Goal: Transaction & Acquisition: Purchase product/service

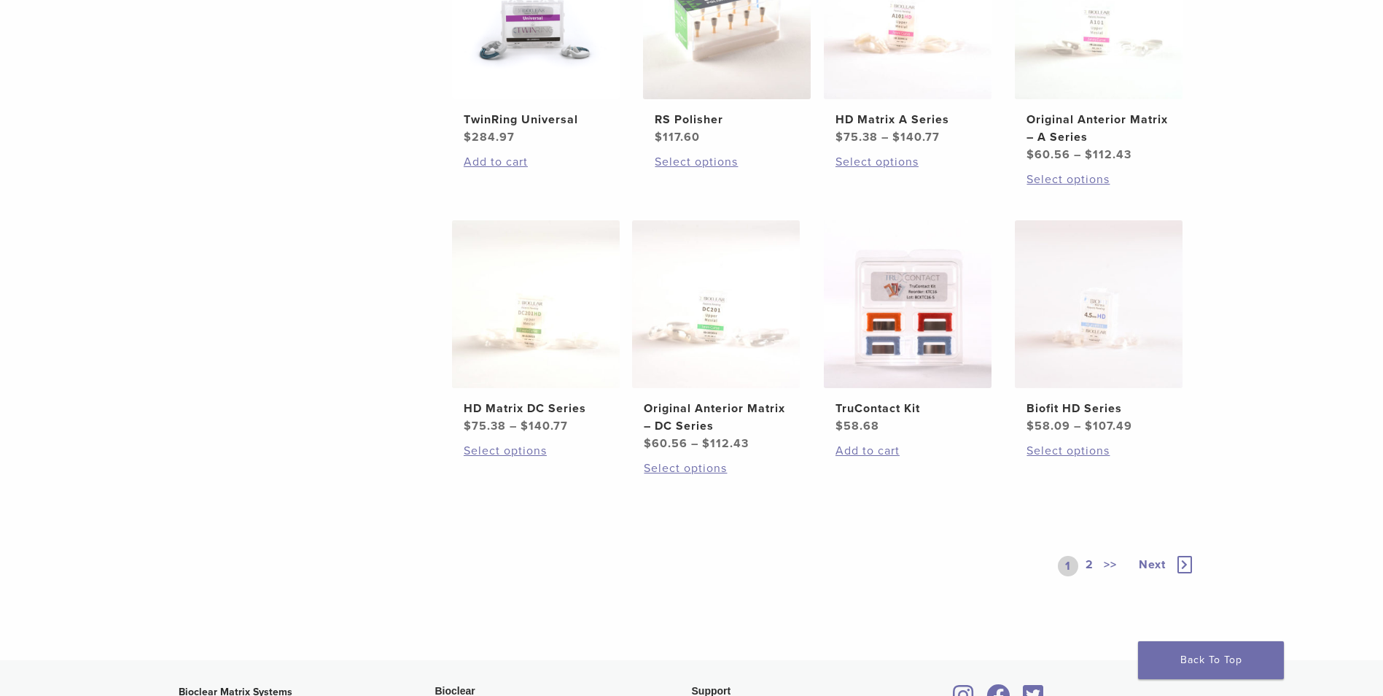
scroll to position [729, 0]
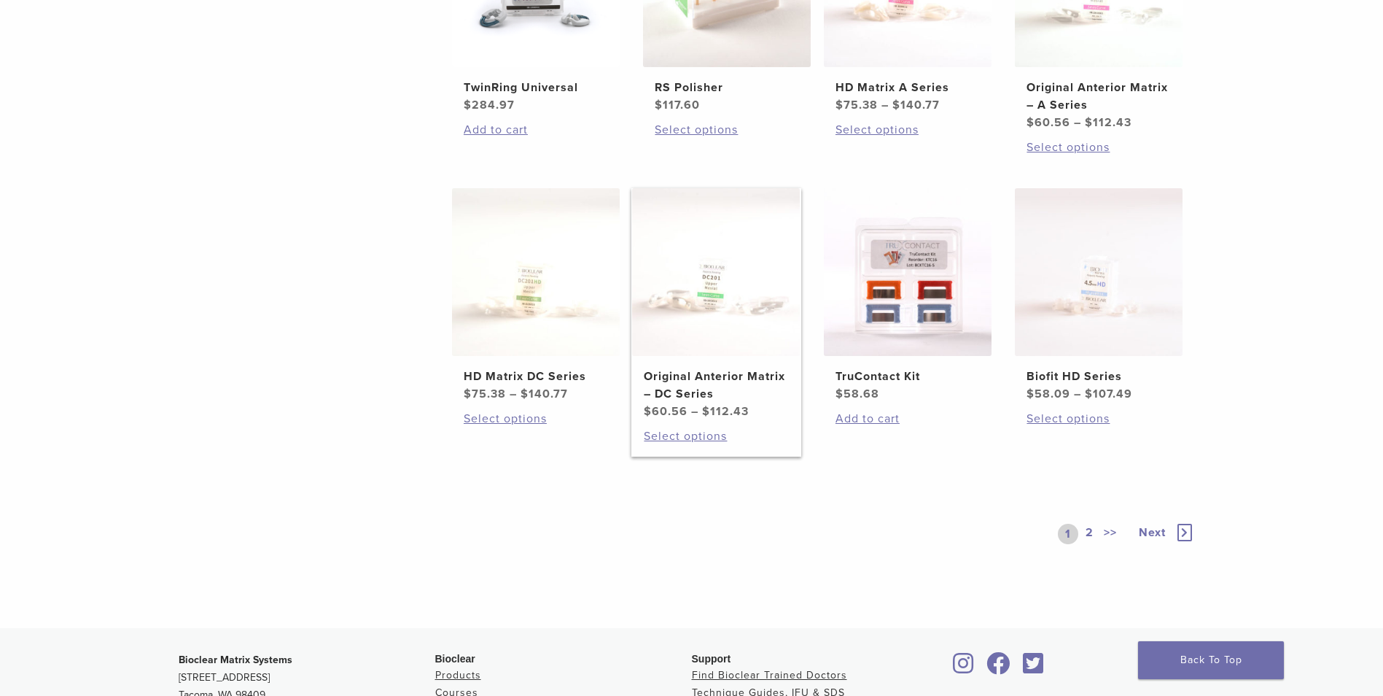
click at [707, 320] on img at bounding box center [716, 272] width 168 height 168
click at [1181, 529] on icon at bounding box center [1185, 533] width 15 height 18
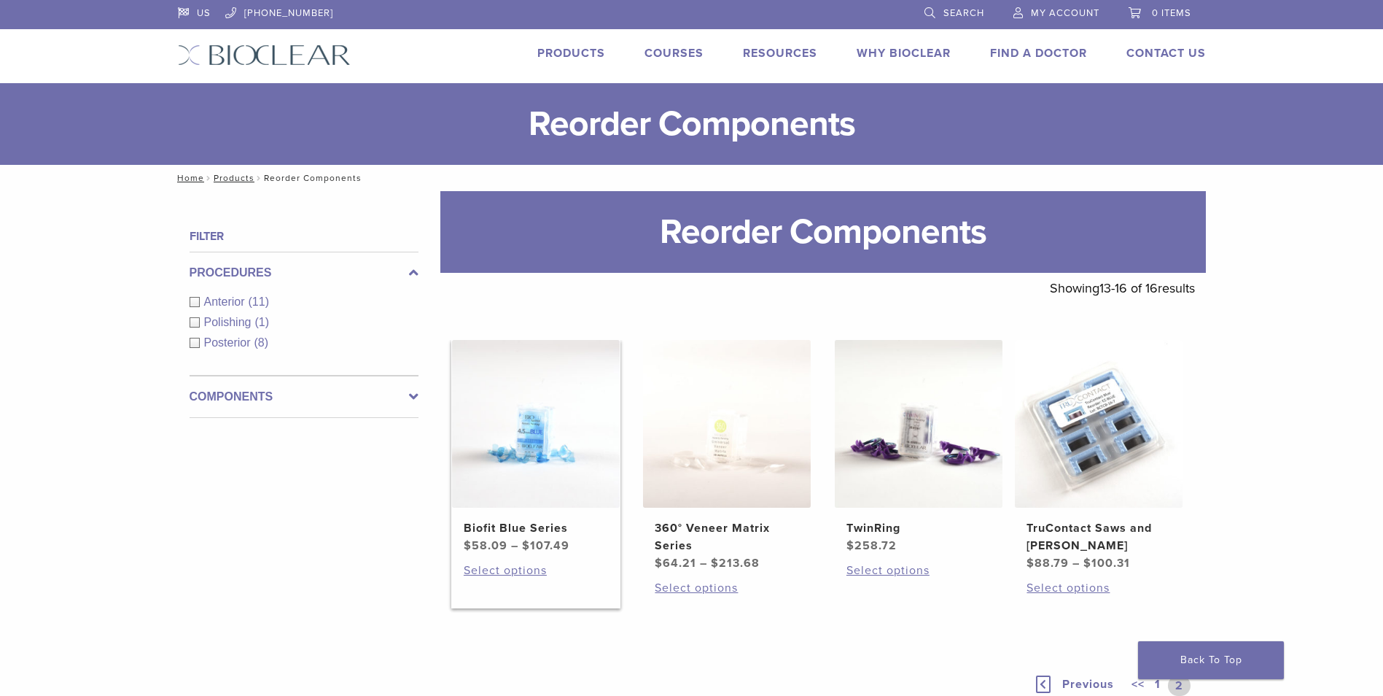
click at [600, 401] on img at bounding box center [536, 424] width 168 height 168
